Goal: Task Accomplishment & Management: Manage account settings

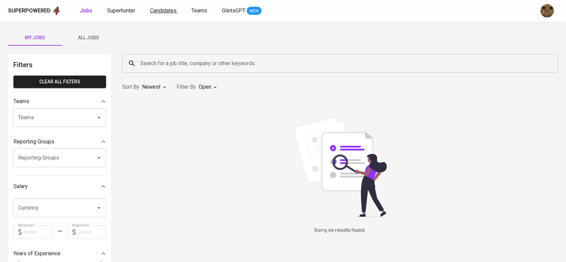
click at [160, 11] on span "Candidates" at bounding box center [163, 10] width 27 height 6
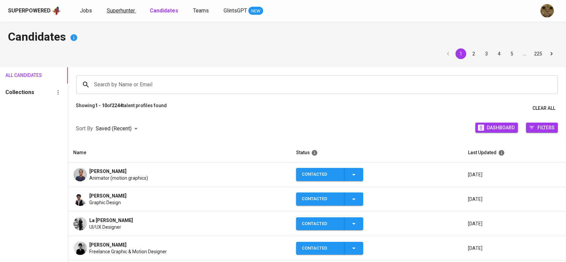
click at [123, 11] on span "Superhunter" at bounding box center [121, 10] width 28 height 6
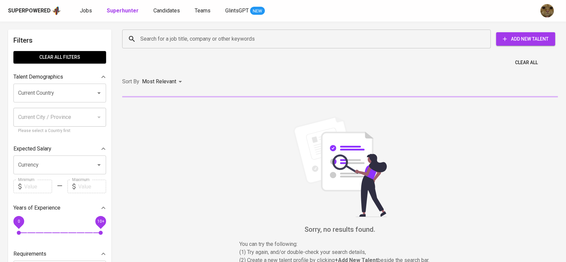
click at [164, 36] on input "Search for a job title, company or other keywords" at bounding box center [308, 39] width 339 height 13
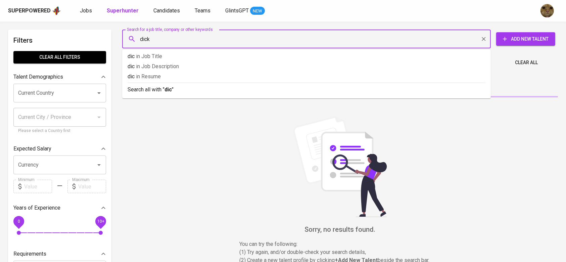
type input "dicky"
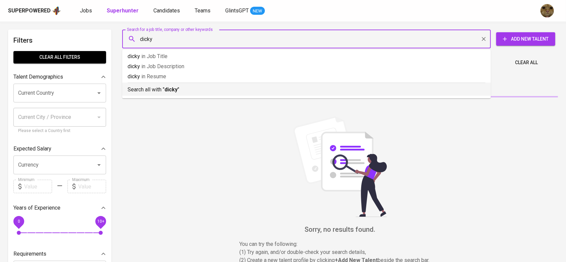
click at [156, 94] on li "Search all with " dicky "" at bounding box center [306, 89] width 368 height 13
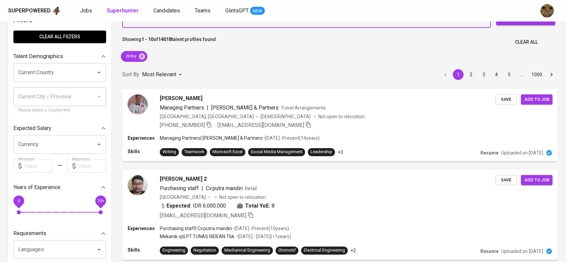
scroll to position [13, 0]
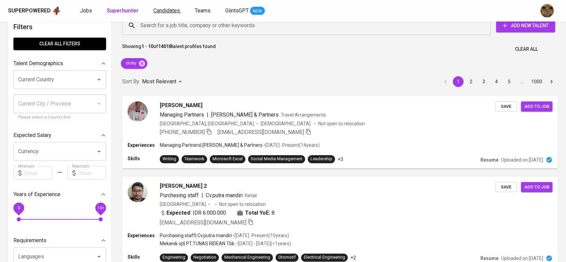
click at [161, 14] on link "Candidates" at bounding box center [167, 11] width 28 height 8
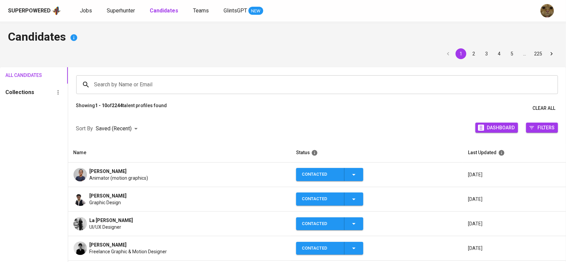
click at [149, 86] on input "Search by Name or Email" at bounding box center [319, 84] width 452 height 13
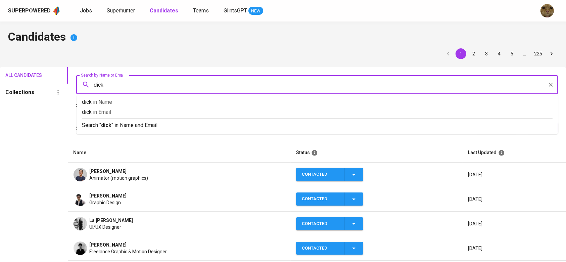
type input "dicky"
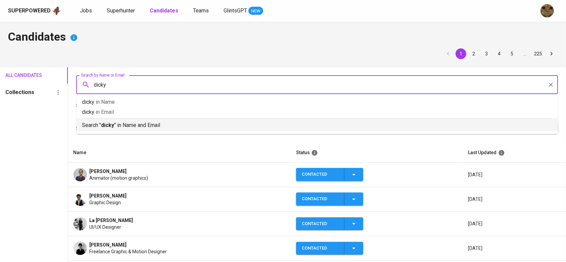
click at [120, 122] on p "Search " dicky " in Name and Email" at bounding box center [317, 125] width 470 height 8
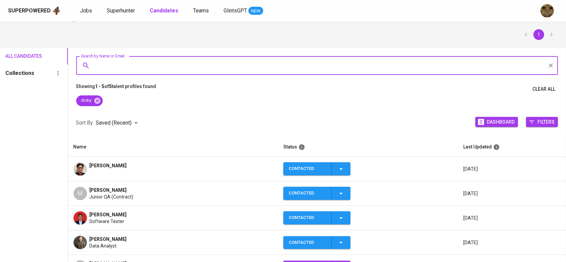
scroll to position [22, 0]
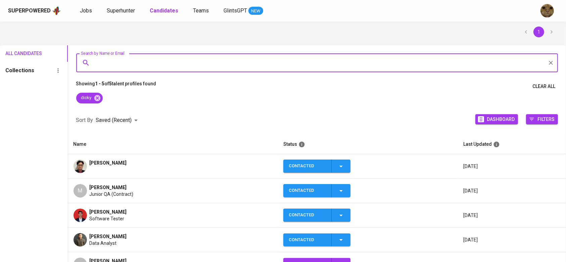
click at [94, 155] on td "[PERSON_NAME]" at bounding box center [173, 166] width 210 height 24
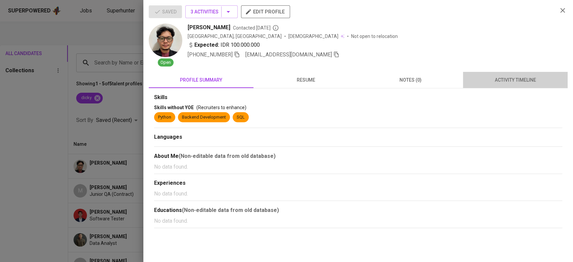
click at [496, 77] on span "activity timeline" at bounding box center [515, 80] width 97 height 8
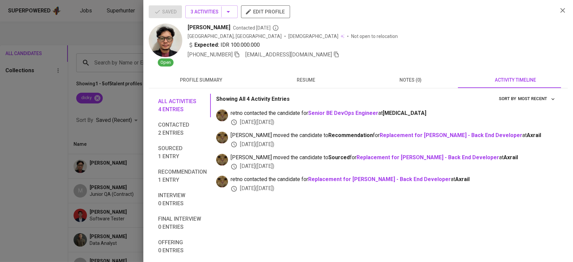
click at [235, 55] on icon "button" at bounding box center [237, 54] width 6 height 6
click at [113, 66] on div at bounding box center [286, 131] width 573 height 262
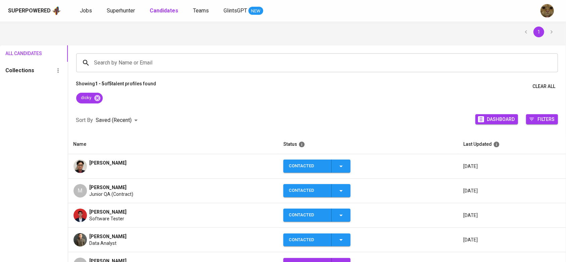
click at [123, 4] on div "Superpowered Jobs Superhunter Candidates Teams GlintsGPT NEW" at bounding box center [283, 10] width 566 height 21
click at [117, 9] on span "Superhunter" at bounding box center [121, 10] width 28 height 6
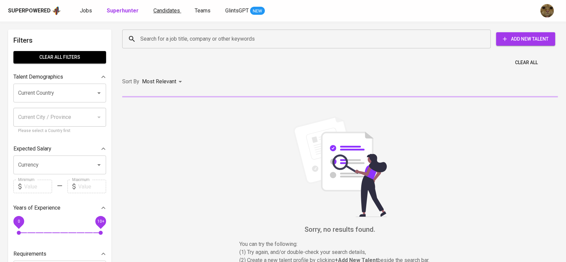
click at [157, 9] on span "Candidates" at bounding box center [166, 10] width 27 height 6
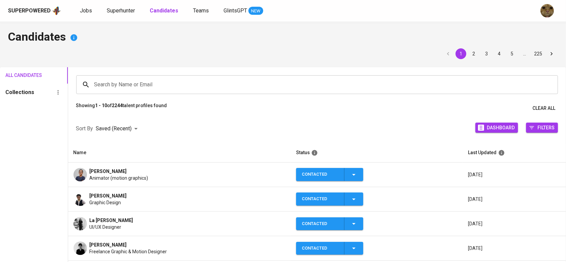
click at [115, 74] on div "Search by Name or Email Search by Name or Email" at bounding box center [317, 84] width 498 height 35
click at [108, 79] on input "Search by Name or Email" at bounding box center [319, 84] width 452 height 13
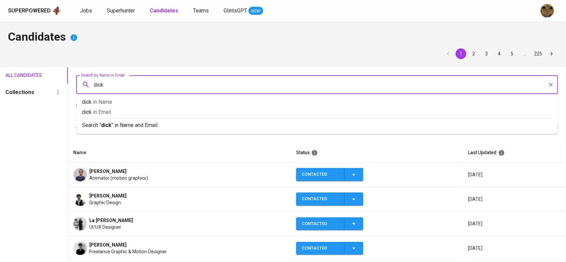
type input "dicky"
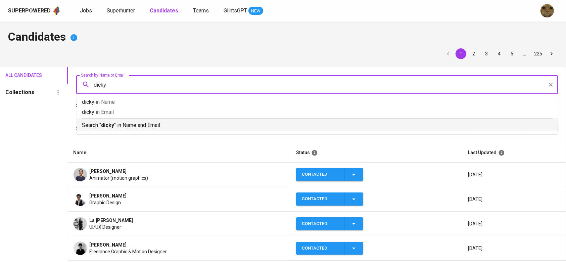
click at [97, 121] on p "Search " dicky " in Name and Email" at bounding box center [317, 125] width 470 height 8
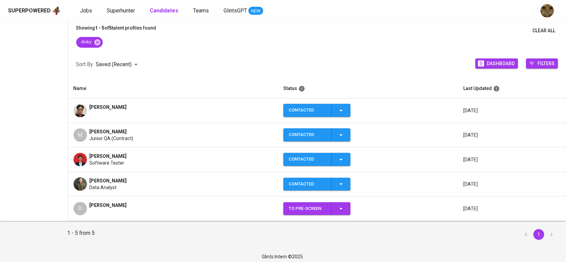
scroll to position [78, 0]
click at [90, 99] on td "[PERSON_NAME]" at bounding box center [173, 110] width 210 height 24
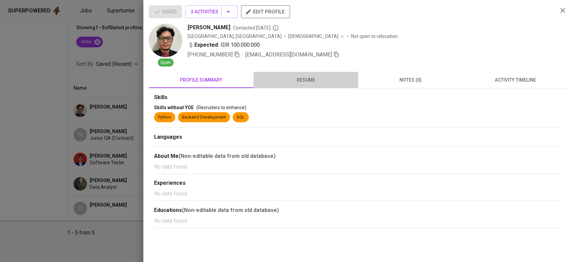
click at [320, 72] on button "resume" at bounding box center [305, 80] width 105 height 16
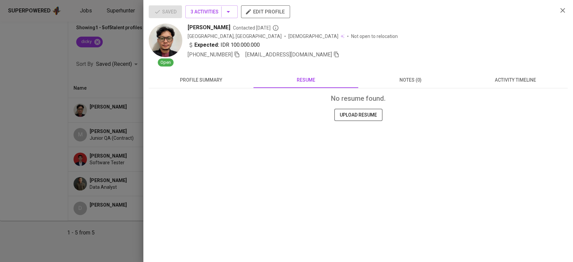
click at [334, 52] on icon "button" at bounding box center [336, 55] width 5 height 6
click at [91, 64] on div at bounding box center [286, 131] width 573 height 262
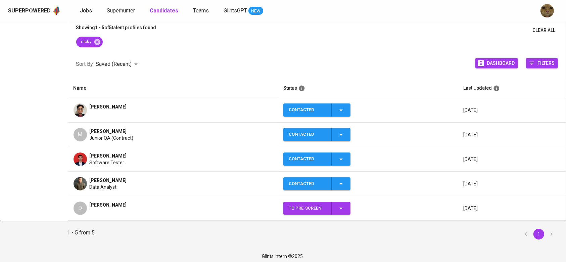
click at [119, 16] on div "Superpowered Jobs Superhunter Candidates Teams GlintsGPT NEW" at bounding box center [283, 10] width 566 height 21
click at [115, 11] on span "Superhunter" at bounding box center [121, 10] width 28 height 6
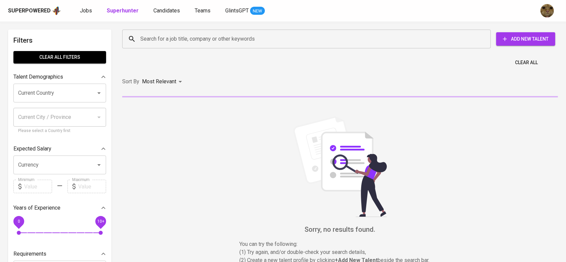
click at [156, 41] on input "Search for a job title, company or other keywords" at bounding box center [308, 39] width 339 height 13
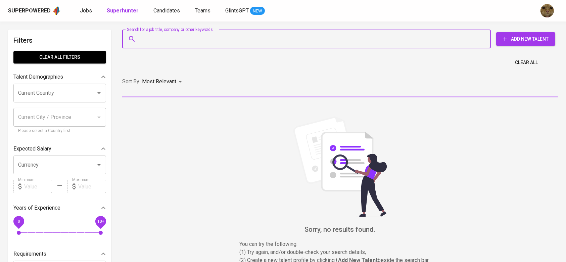
paste input "[EMAIL_ADDRESS][DOMAIN_NAME]"
type input "[EMAIL_ADDRESS][DOMAIN_NAME]"
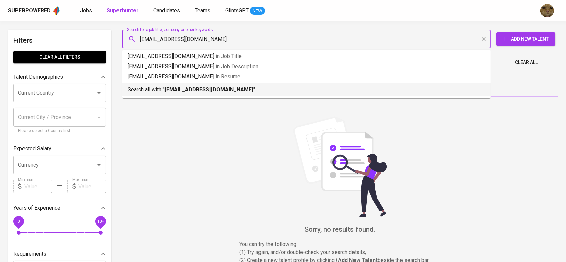
click at [164, 89] on p "Search all with " [EMAIL_ADDRESS][DOMAIN_NAME] "" at bounding box center [306, 90] width 358 height 8
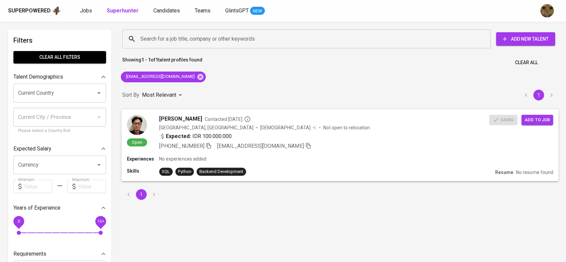
click at [538, 118] on span "Add to job" at bounding box center [537, 120] width 25 height 8
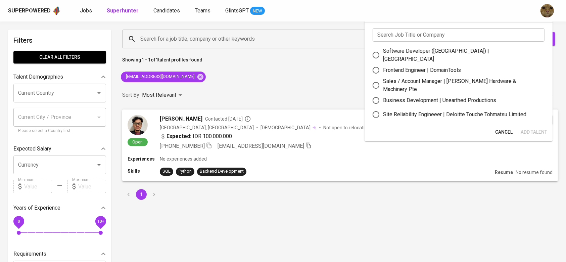
click at [398, 36] on input "text" at bounding box center [458, 34] width 172 height 13
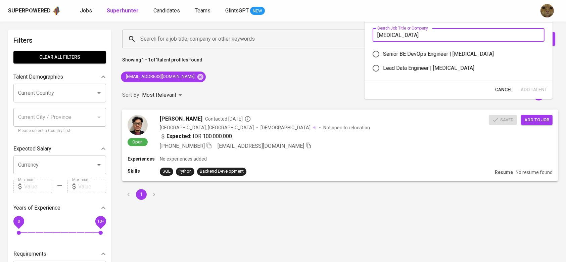
type input "[MEDICAL_DATA]"
click at [378, 52] on input "Senior BE DevOps Engineer | [MEDICAL_DATA]" at bounding box center [376, 54] width 14 height 14
radio input "true"
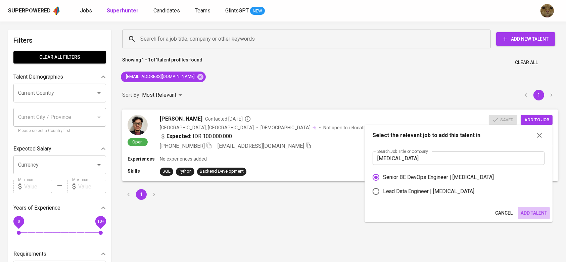
click at [526, 213] on span "Add Talent" at bounding box center [533, 213] width 27 height 8
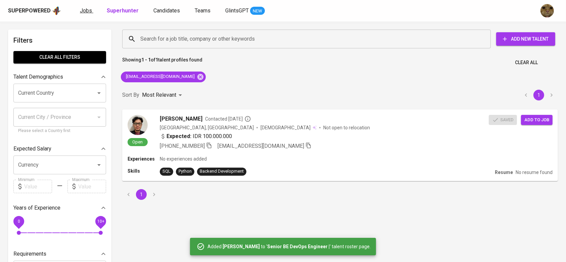
click at [81, 10] on span "Jobs" at bounding box center [86, 10] width 12 height 6
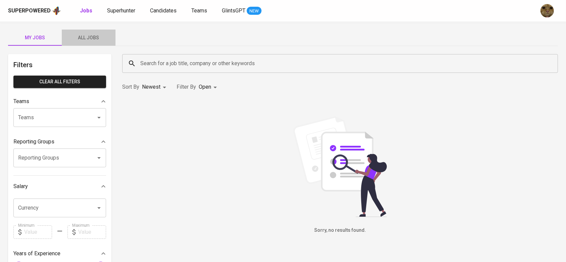
click at [82, 40] on span "All Jobs" at bounding box center [89, 38] width 46 height 8
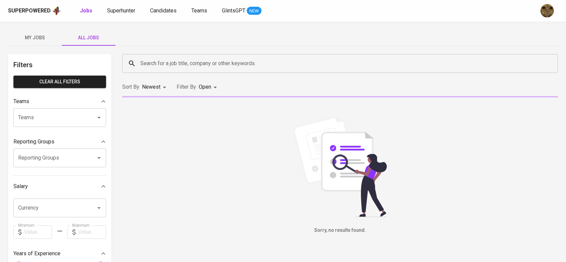
click at [158, 67] on input "Search for a job title, company or other keywords" at bounding box center [342, 63] width 406 height 13
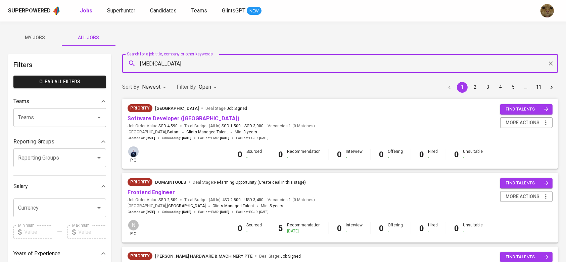
type input "[MEDICAL_DATA]"
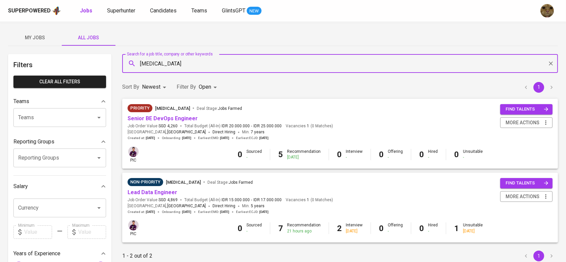
scroll to position [26, 0]
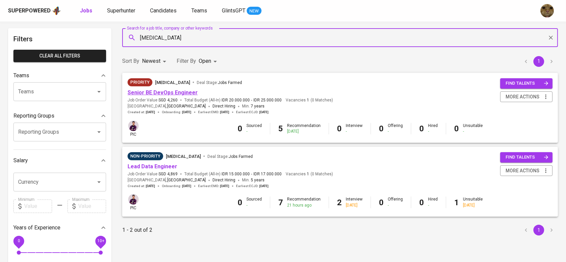
click at [148, 95] on link "Senior BE DevOps Engineer" at bounding box center [162, 92] width 70 height 6
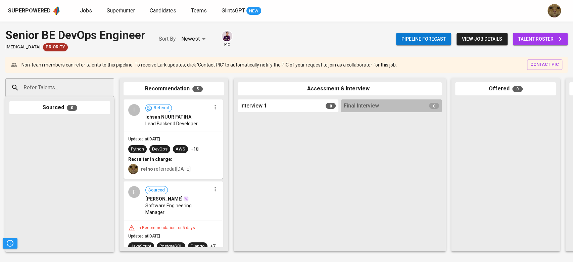
click at [526, 41] on span "talent roster" at bounding box center [540, 39] width 44 height 8
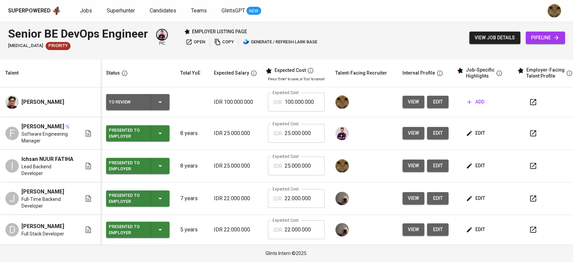
click at [466, 103] on icon "button" at bounding box center [469, 102] width 7 height 7
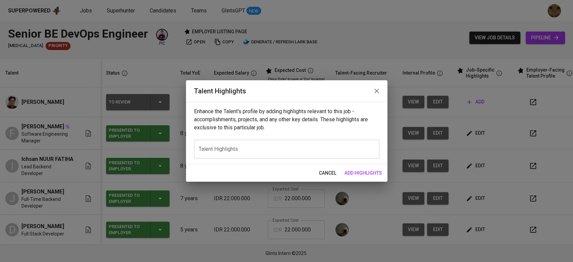
click at [247, 146] on textarea at bounding box center [287, 149] width 176 height 6
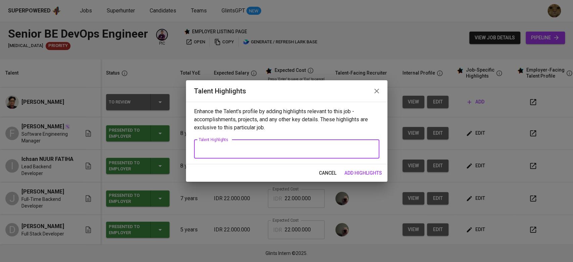
paste textarea ""Lorem ips 4+ dolor si ametconsecte adipiscing elitseddoeiu temporin utlaboreet…"
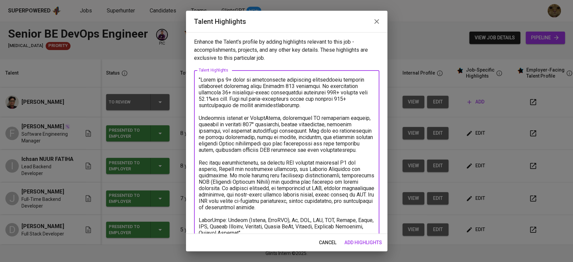
click at [201, 81] on textarea at bounding box center [287, 159] width 176 height 166
click at [251, 85] on textarea at bounding box center [287, 159] width 176 height 166
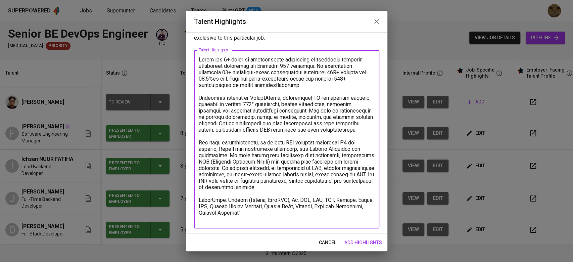
drag, startPoint x: 245, startPoint y: 97, endPoint x: 186, endPoint y: 90, distance: 60.1
click at [186, 90] on div "Enhance the Talent's profile by adding highlights relevant to this job - accomp…" at bounding box center [286, 132] width 201 height 201
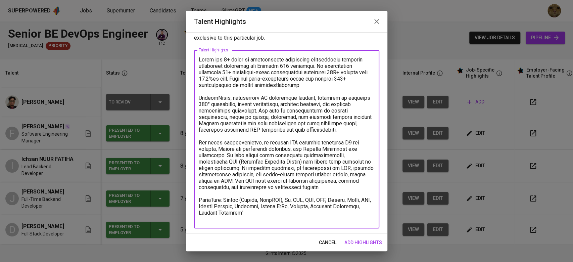
click at [232, 100] on textarea at bounding box center [287, 139] width 176 height 166
click at [238, 135] on textarea at bounding box center [287, 139] width 176 height 166
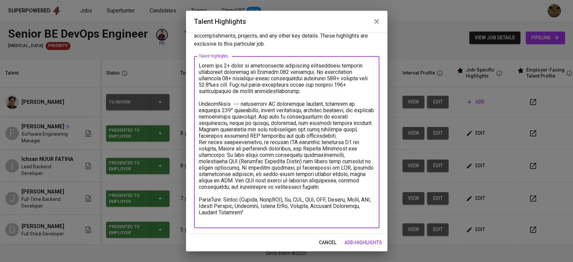
scroll to position [14, 0]
click at [296, 168] on textarea at bounding box center [287, 142] width 176 height 159
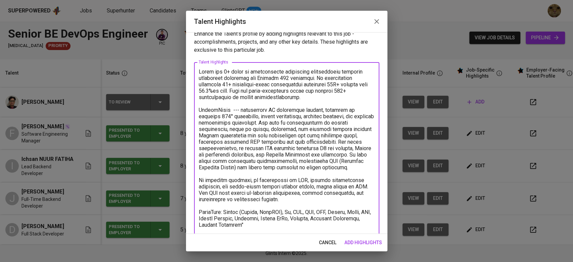
scroll to position [7, 0]
click at [284, 99] on textarea at bounding box center [287, 153] width 176 height 166
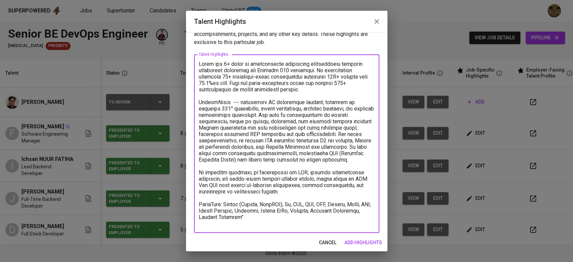
scroll to position [16, 0]
click at [215, 103] on textarea at bounding box center [287, 143] width 176 height 166
type textarea "Lorem ips 9+ dolor si ametconsecte adipiscing elitseddoeiu temporin utlaboreet …"
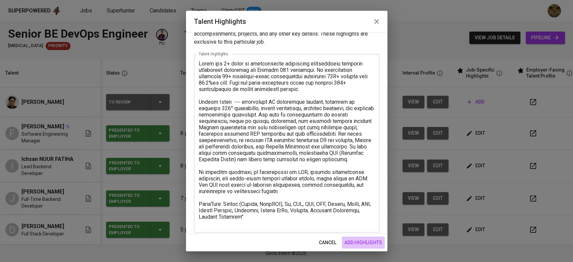
click at [355, 238] on button "add highlights" at bounding box center [363, 242] width 43 height 12
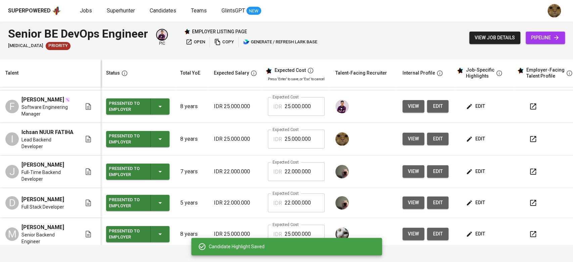
scroll to position [0, 0]
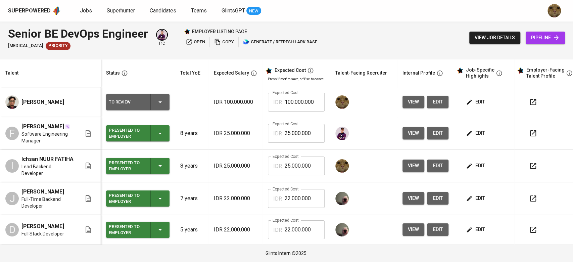
click at [526, 103] on button "button" at bounding box center [533, 102] width 16 height 16
click at [433, 102] on span "edit" at bounding box center [437, 102] width 11 height 8
click at [529, 101] on icon "button" at bounding box center [533, 102] width 8 height 8
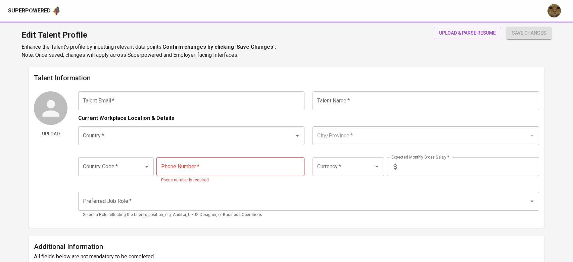
type input "dicky.faisal1@gmail.com"
type input "Dicky Dramar"
type input "[GEOGRAPHIC_DATA]"
type input "Tangerang, Banten"
type input "+62"
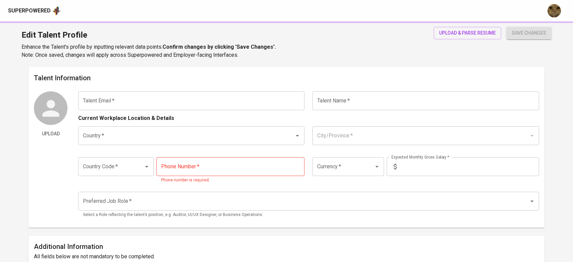
type input "813-1321-4013"
type input "IDR"
radio input "true"
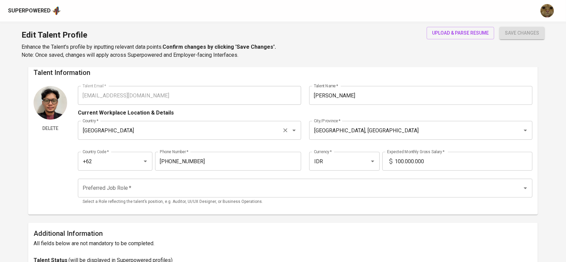
scroll to position [6, 0]
drag, startPoint x: 430, startPoint y: 158, endPoint x: 386, endPoint y: 158, distance: 43.9
click at [386, 158] on div "100.000.000 Expected Monthly Gross Salary *" at bounding box center [457, 160] width 150 height 19
type input "22.000.000"
click at [499, 27] on button "save changes" at bounding box center [521, 33] width 45 height 12
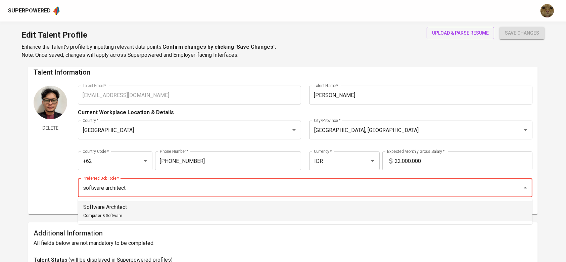
click at [287, 204] on li "Software Architect Computer & Software" at bounding box center [305, 211] width 454 height 20
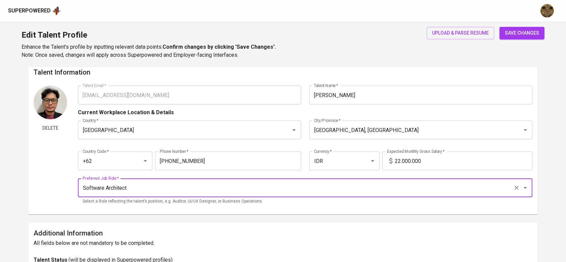
type input "Software Architect"
click at [499, 27] on button "save changes" at bounding box center [521, 33] width 45 height 12
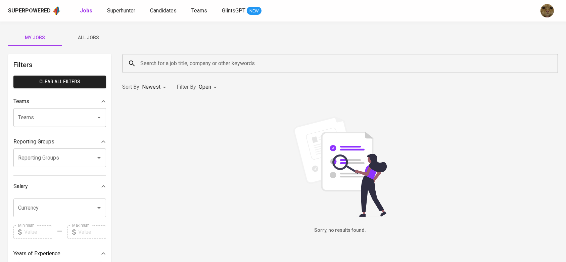
click at [159, 10] on span "Candidates" at bounding box center [163, 10] width 27 height 6
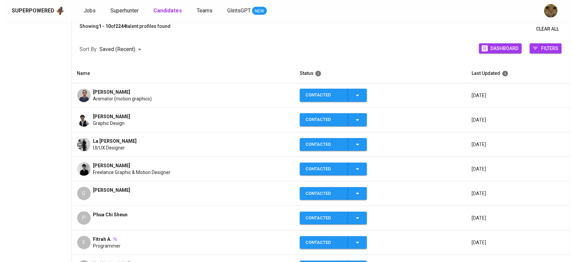
scroll to position [80, 0]
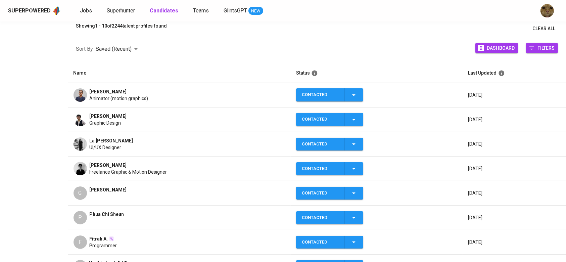
click at [97, 134] on td "La Myra Bening UI/UX Designer" at bounding box center [179, 144] width 223 height 24
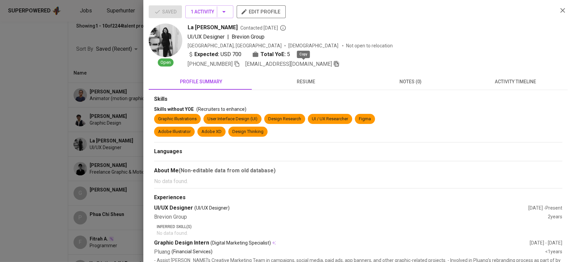
click at [333, 64] on icon "button" at bounding box center [336, 64] width 6 height 6
click at [234, 65] on icon "button" at bounding box center [237, 64] width 6 height 6
